Goal: Find specific page/section: Find specific page/section

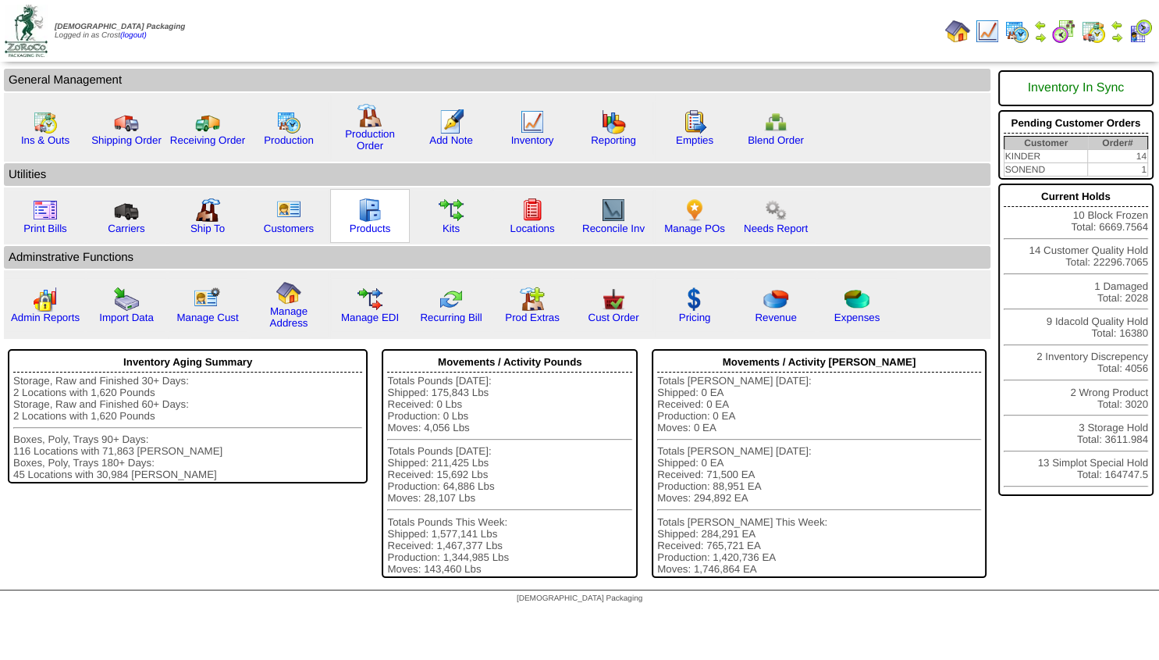
click at [364, 222] on img at bounding box center [369, 209] width 25 height 25
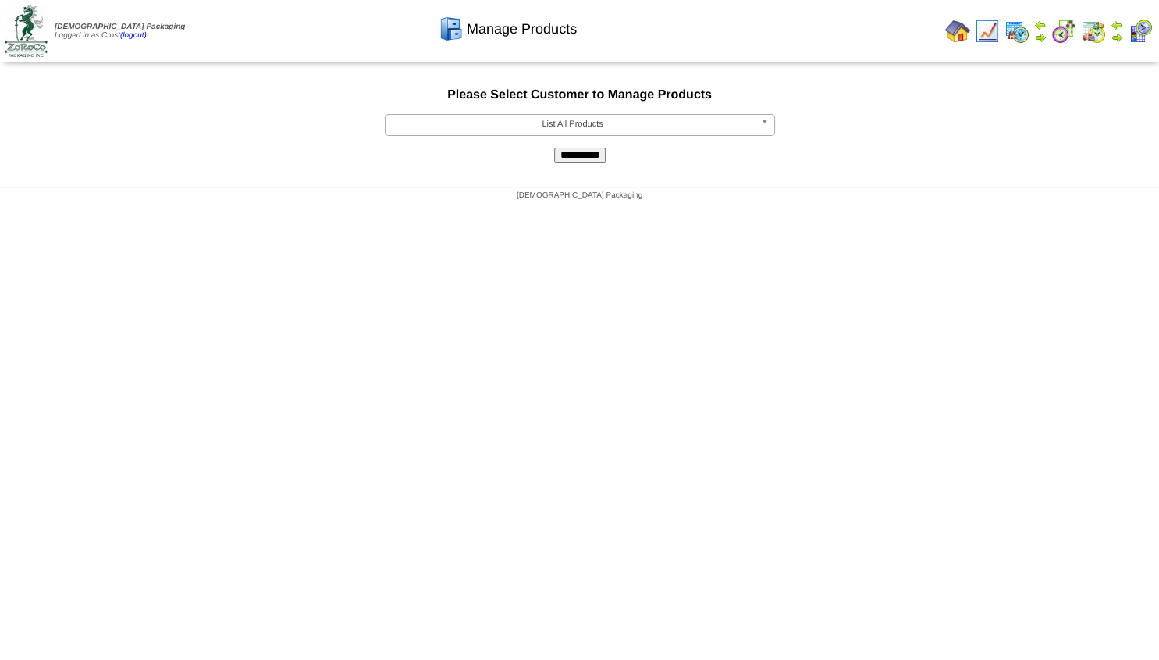
click at [471, 128] on span "List All Products" at bounding box center [573, 124] width 362 height 19
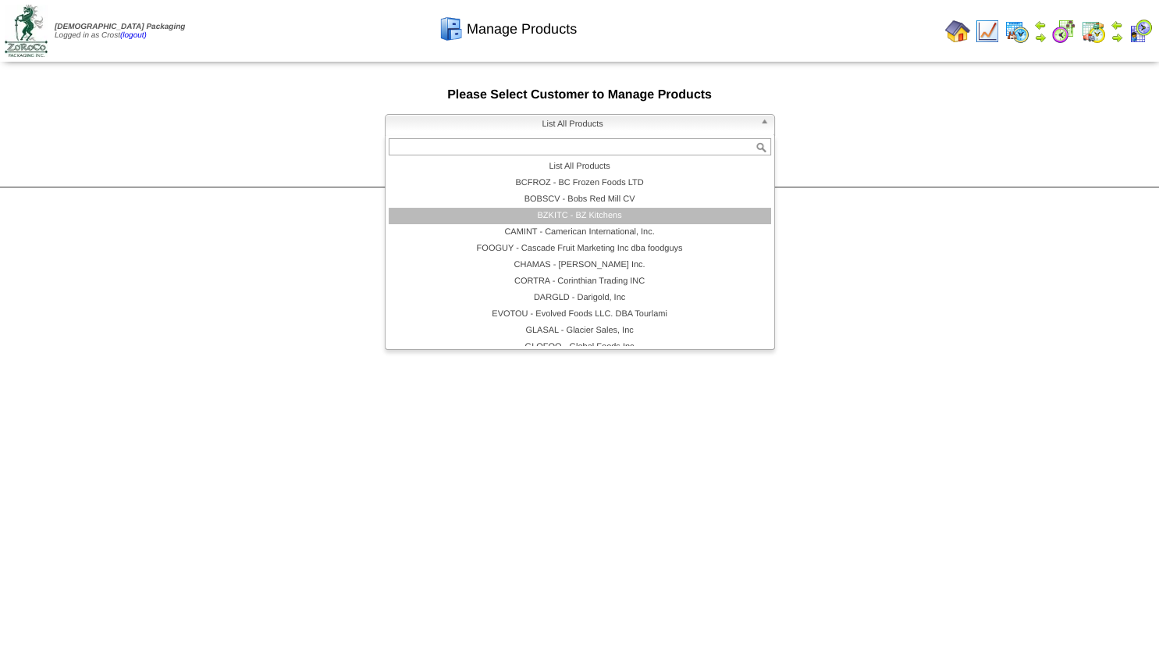
click at [507, 211] on li "BZKITC - BZ Kitchens" at bounding box center [580, 216] width 382 height 16
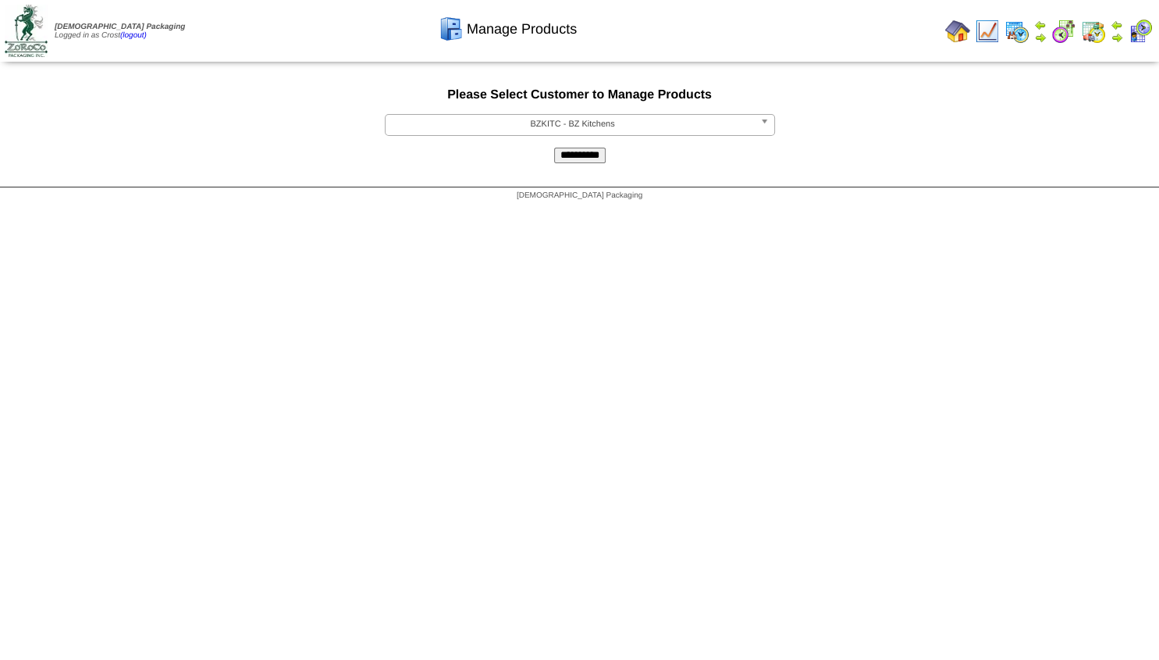
click at [571, 163] on input "**********" at bounding box center [580, 156] width 52 height 16
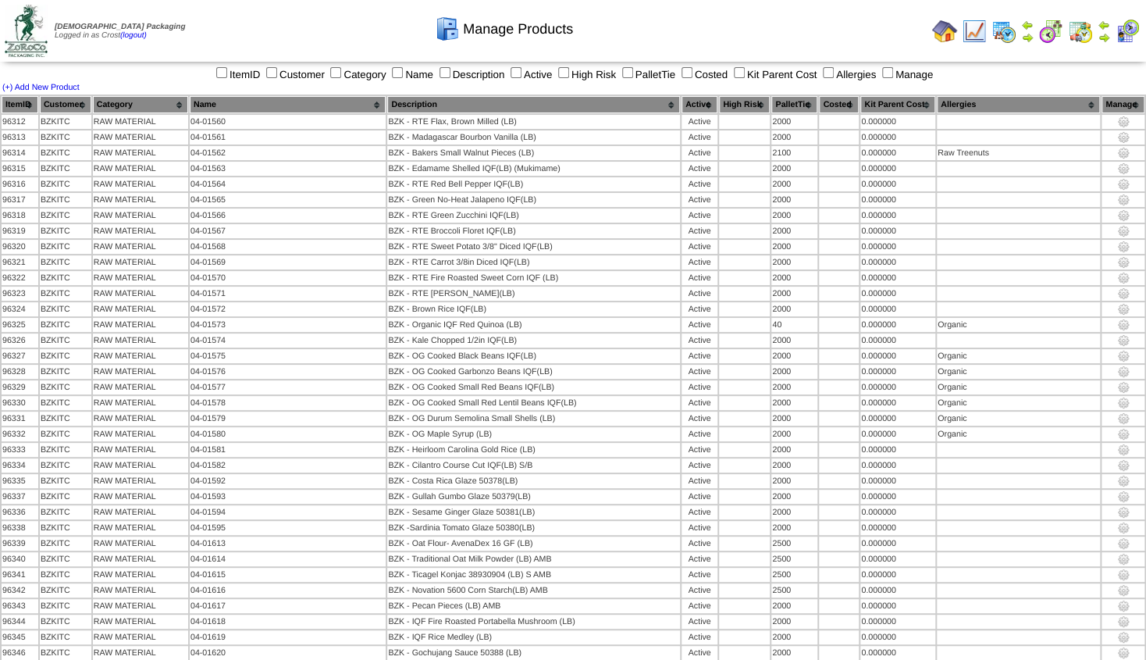
click at [233, 108] on th "Name" at bounding box center [288, 104] width 196 height 17
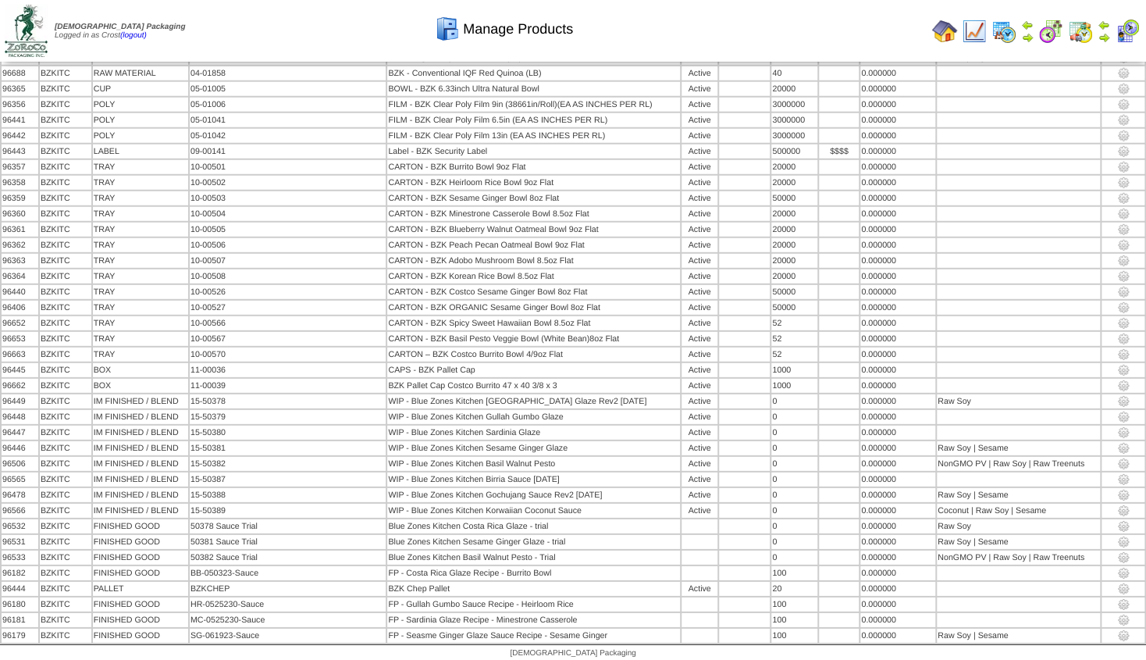
scroll to position [2022, 0]
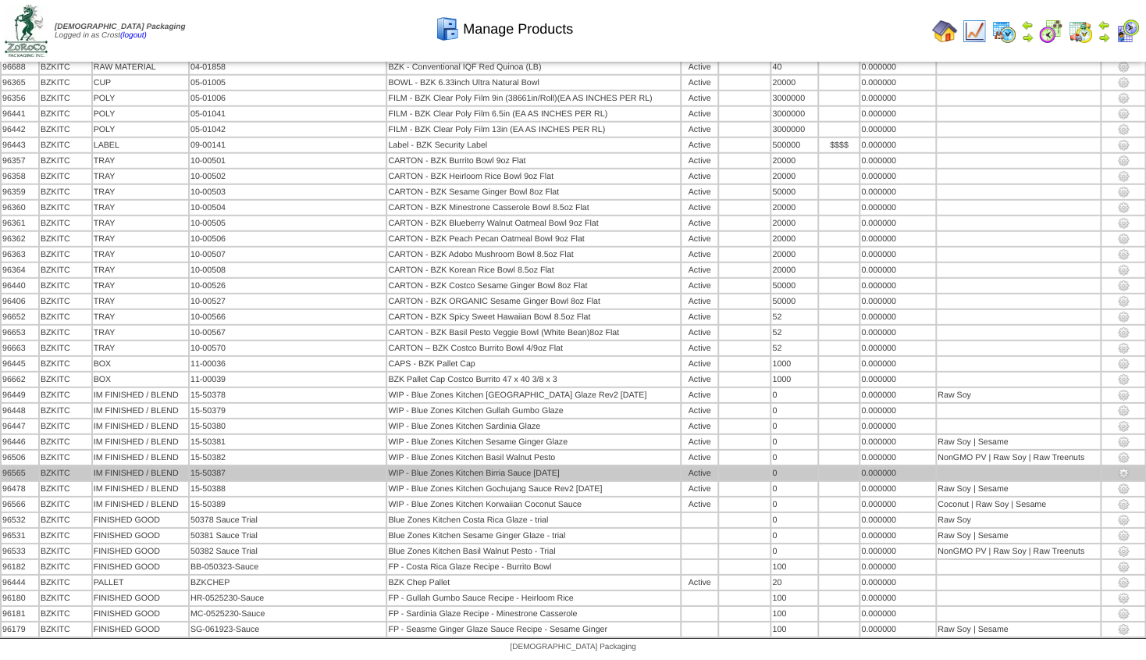
drag, startPoint x: 560, startPoint y: 474, endPoint x: 371, endPoint y: 476, distance: 188.9
click at [371, 476] on tr "96565 BZKITC IM FINISHED / BLEND 15-50387 WIP - Blue Zones Kitchen Birria Sauce…" at bounding box center [573, 473] width 1143 height 14
copy tr "WIP - Blue Zones Kitchen Birria Sauce 7/31/25"
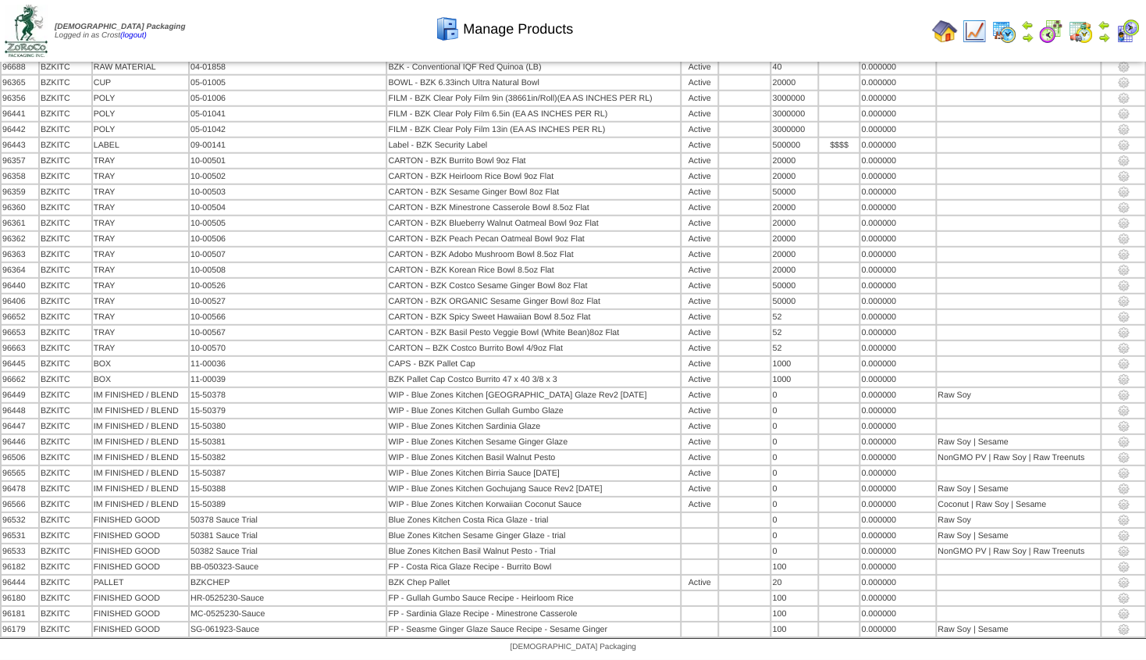
click at [1107, 35] on img at bounding box center [1103, 37] width 12 height 12
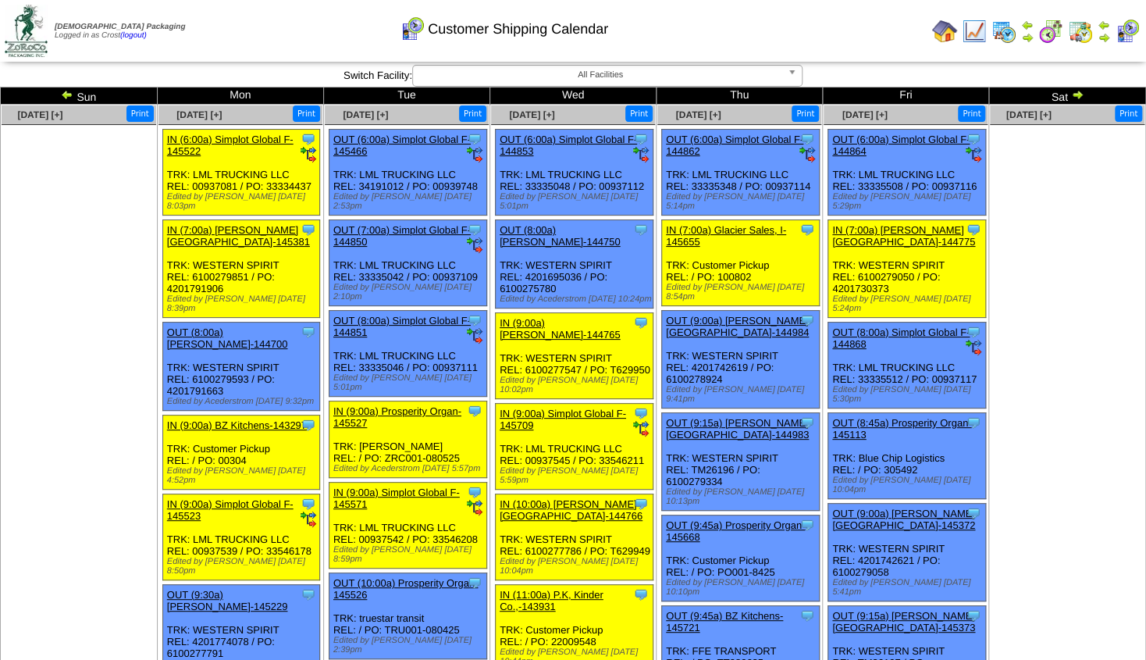
click at [945, 30] on img at bounding box center [944, 31] width 25 height 25
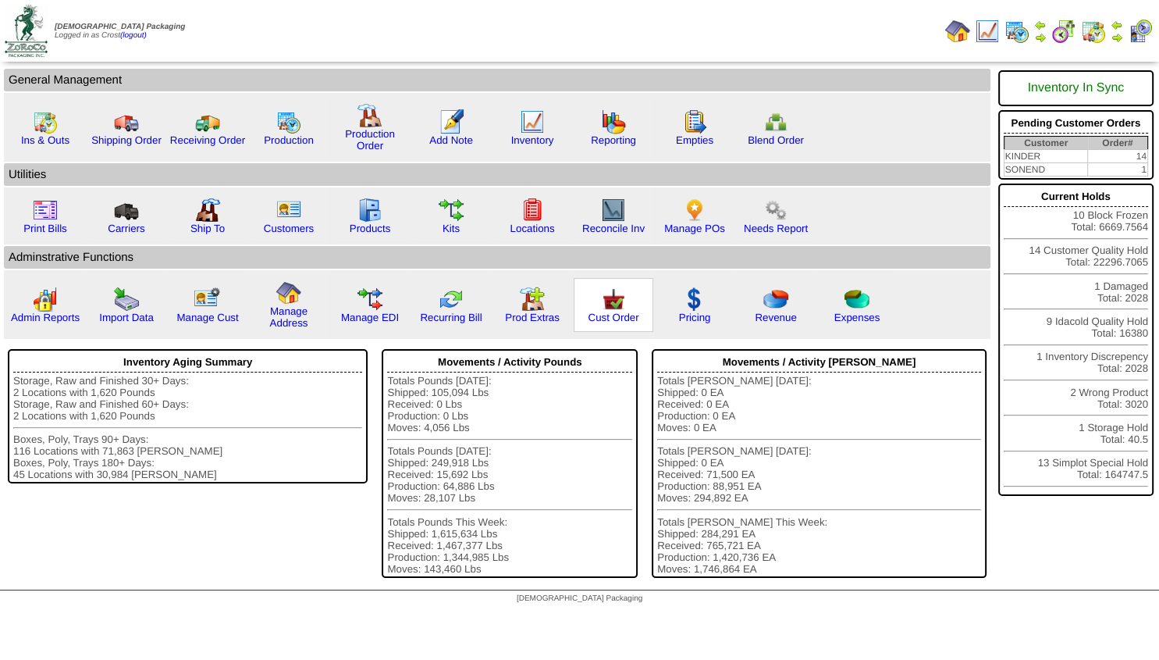
click at [618, 308] on img at bounding box center [613, 298] width 25 height 25
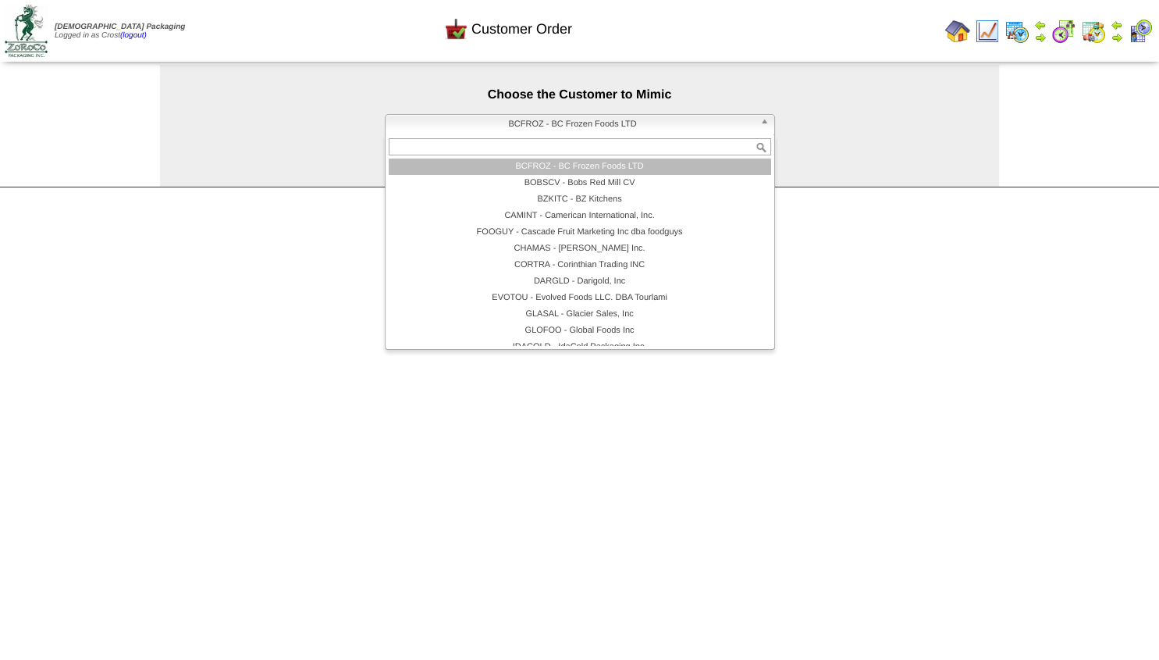
click at [547, 120] on span "BCFROZ - BC Frozen Foods LTD" at bounding box center [573, 124] width 362 height 19
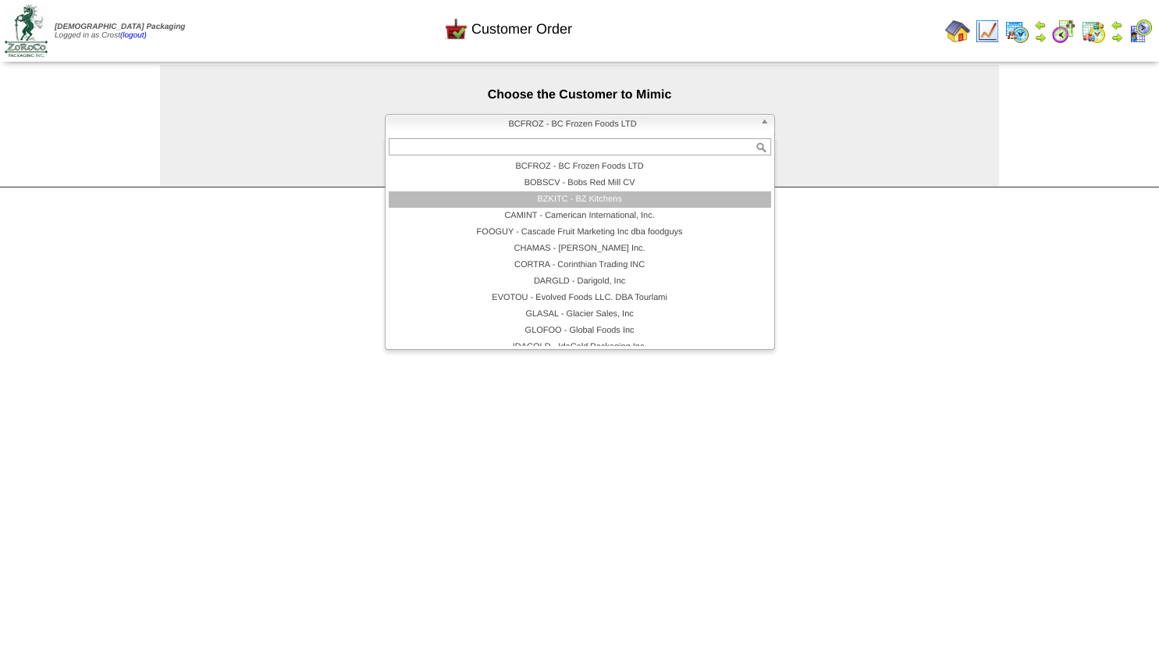
click at [584, 201] on li "BZKITC - BZ Kitchens" at bounding box center [580, 199] width 382 height 16
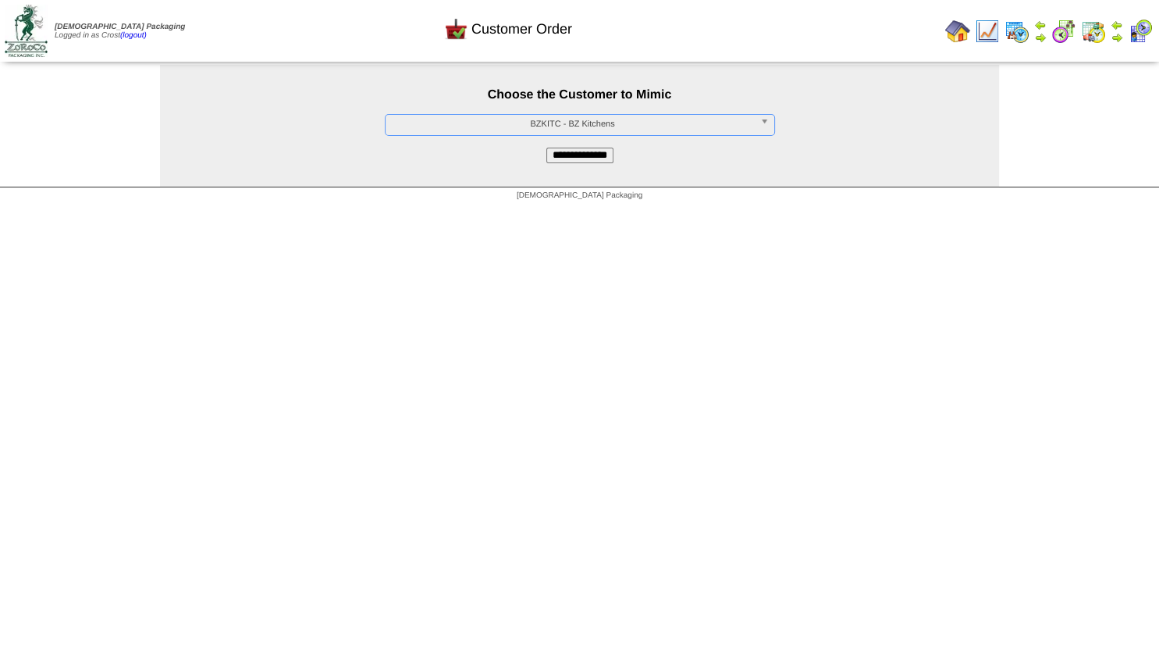
click at [572, 161] on input "**********" at bounding box center [579, 156] width 67 height 16
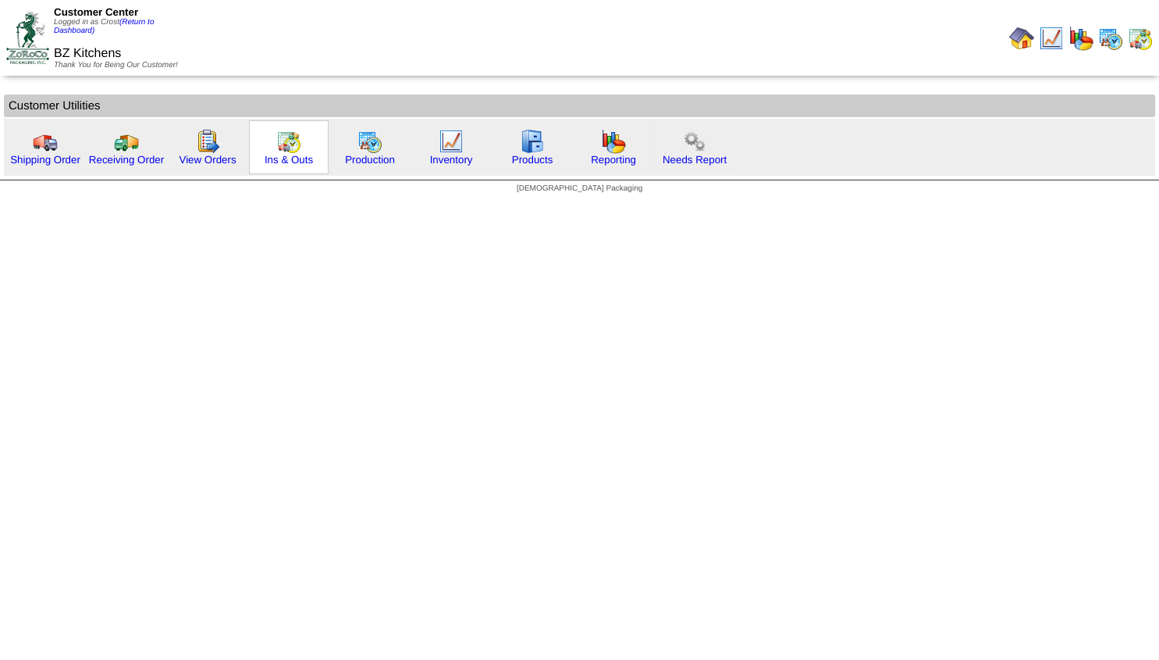
click at [290, 150] on img at bounding box center [288, 141] width 25 height 25
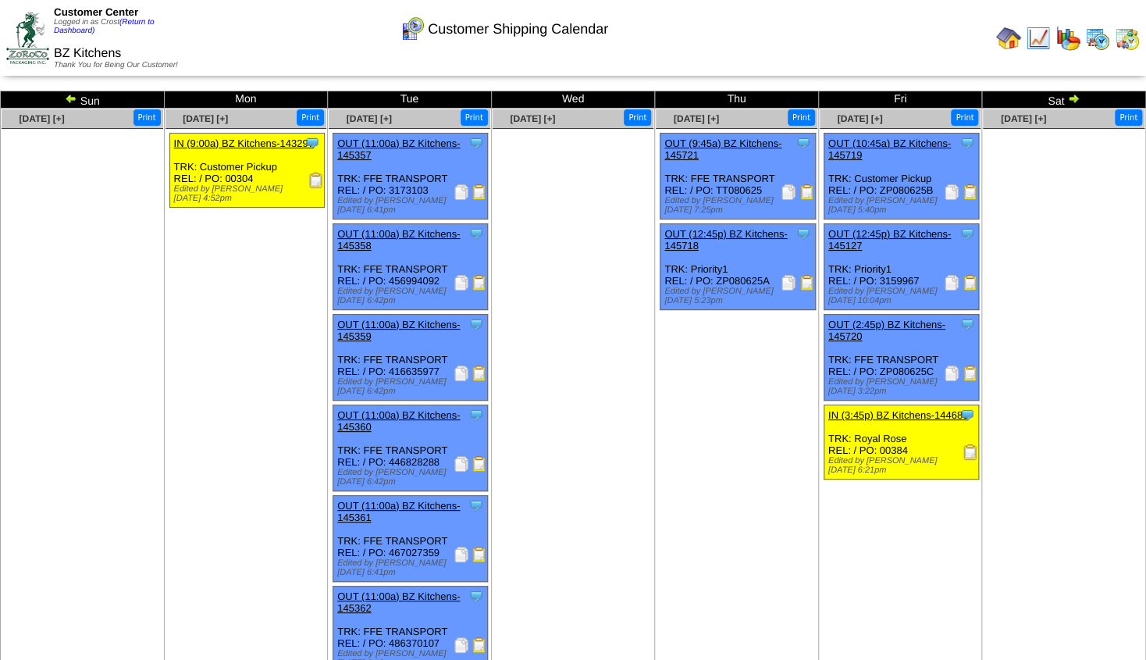
click at [478, 194] on img at bounding box center [479, 192] width 16 height 16
